Goal: Task Accomplishment & Management: Use online tool/utility

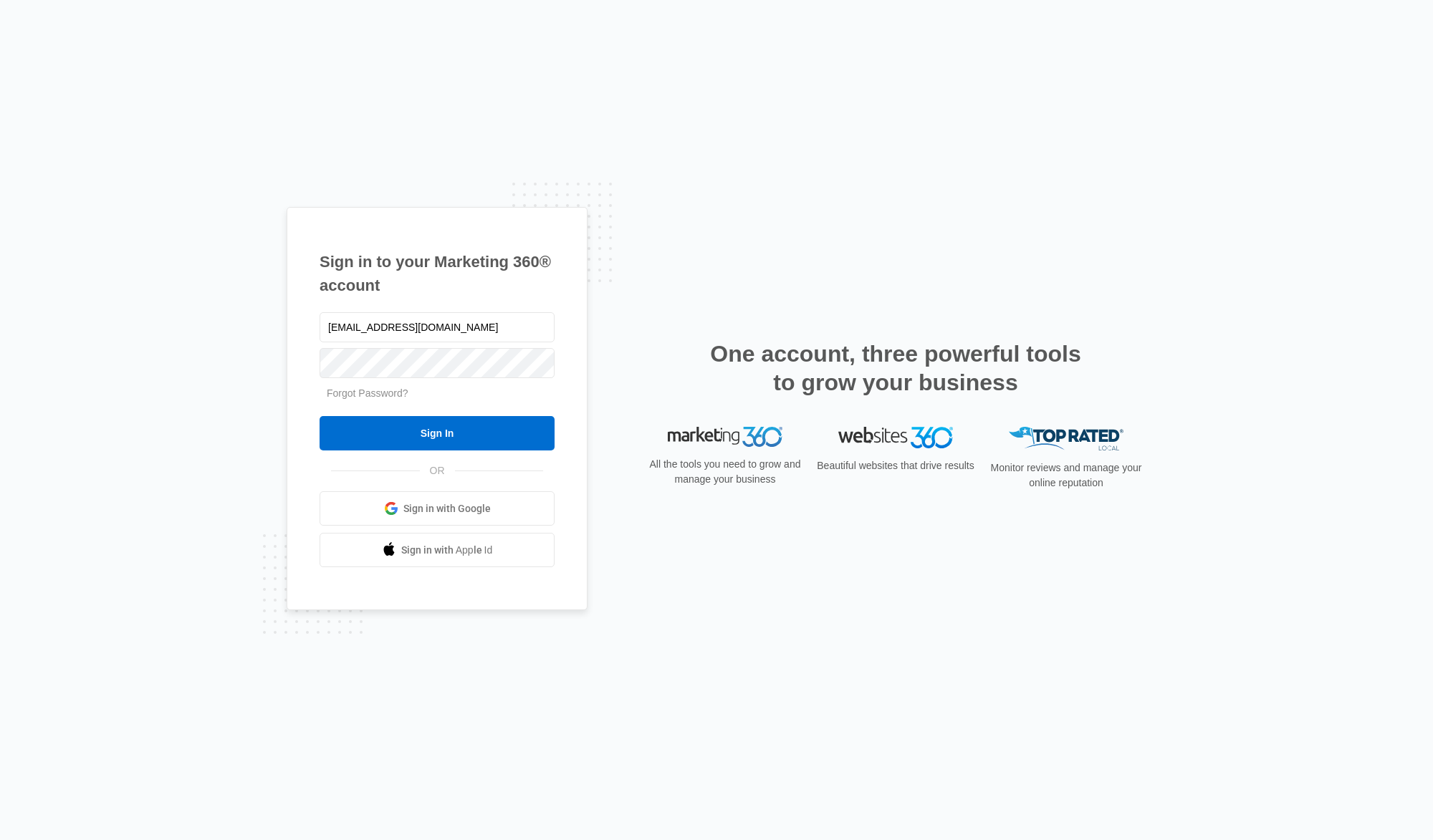
click at [436, 432] on input "Sign In" at bounding box center [437, 433] width 235 height 34
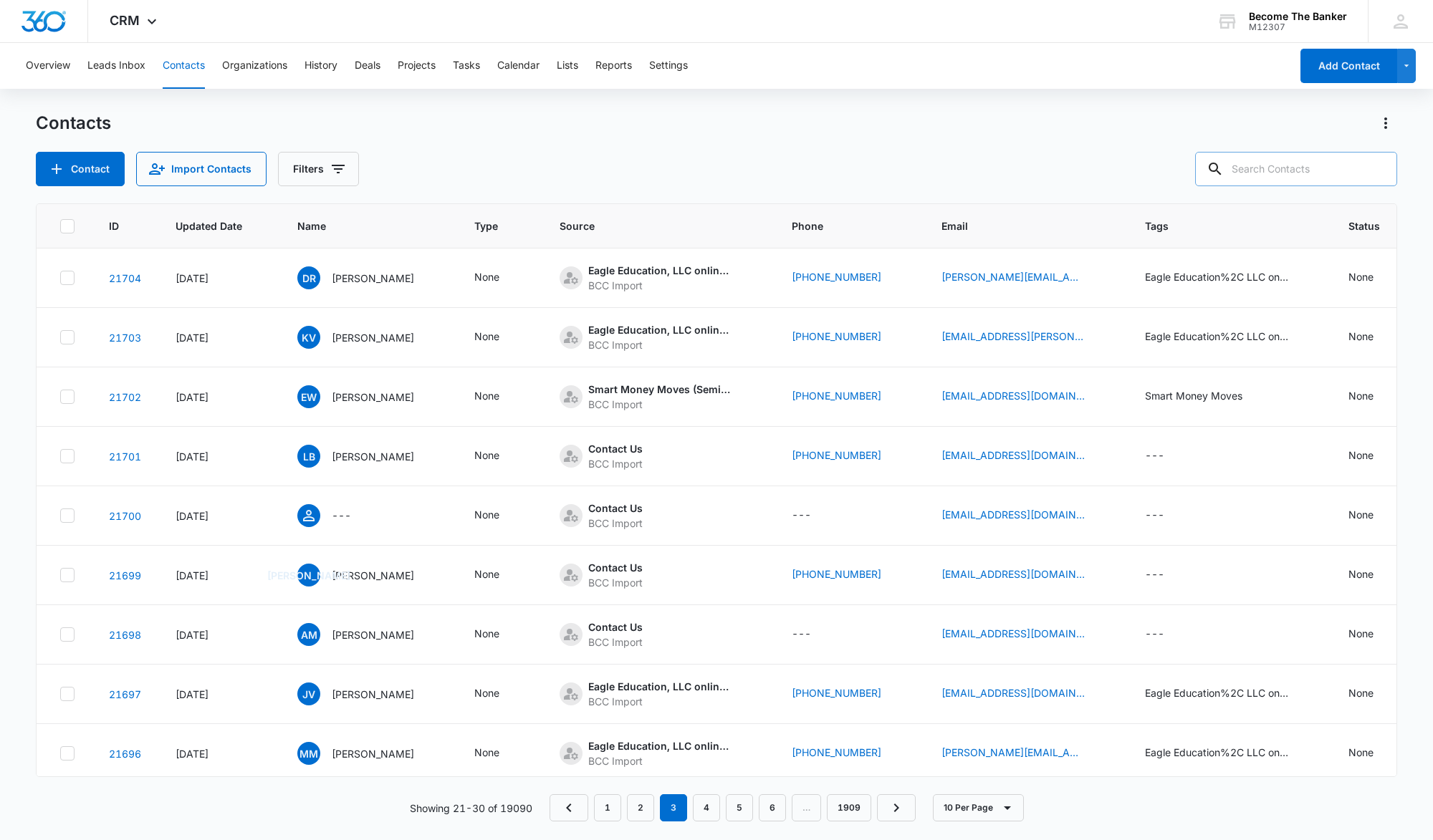
click at [1269, 172] on input "text" at bounding box center [1296, 169] width 202 height 34
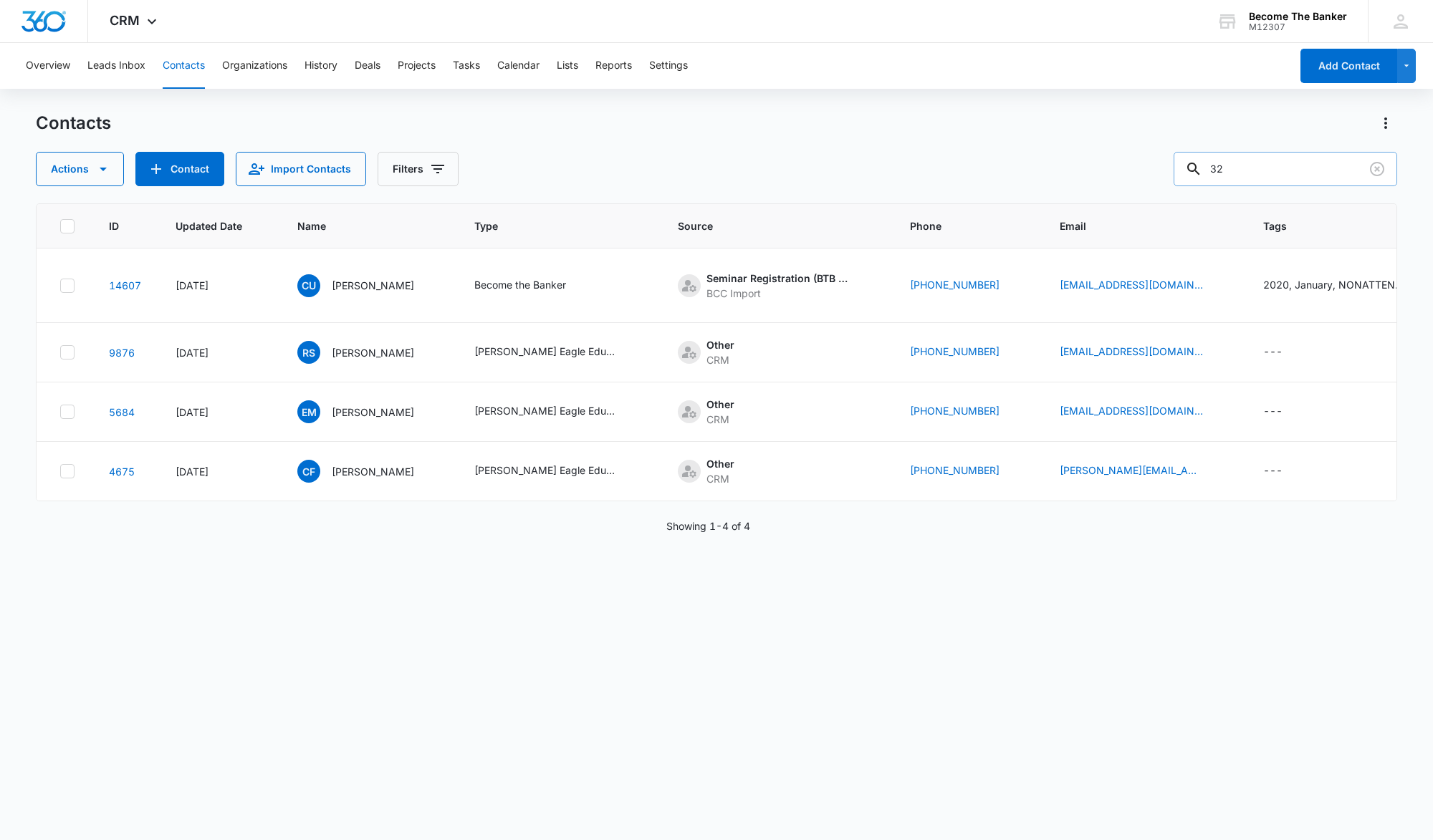
type input "3"
